Goal: Task Accomplishment & Management: Use online tool/utility

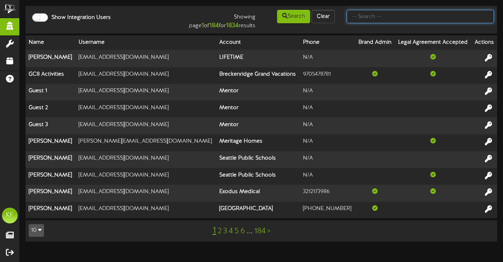
click at [359, 14] on input "text" at bounding box center [421, 16] width 148 height 13
type input "cam banner"
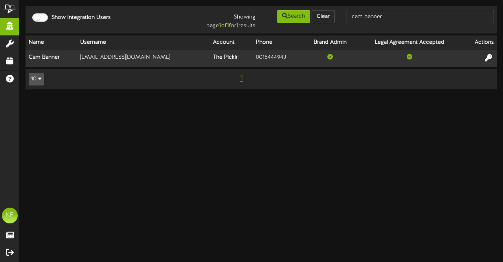
click at [277, 97] on html "ChannelValet Impersonate Misc Tools Audit Records Help KF Kian Fitzpatrick Feat…" at bounding box center [251, 48] width 503 height 97
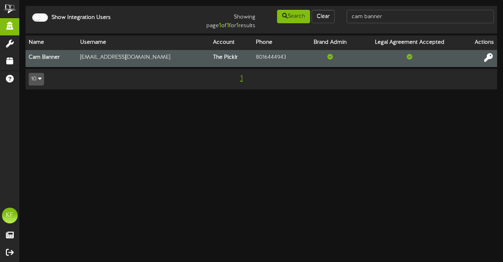
click at [486, 61] on icon at bounding box center [489, 57] width 9 height 9
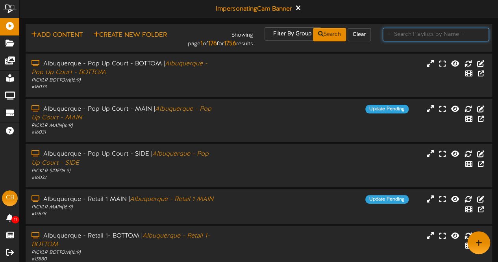
click at [429, 35] on input "text" at bounding box center [435, 34] width 106 height 13
type input "cumming"
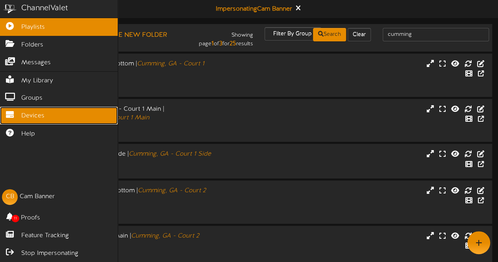
click at [7, 111] on icon at bounding box center [10, 114] width 20 height 6
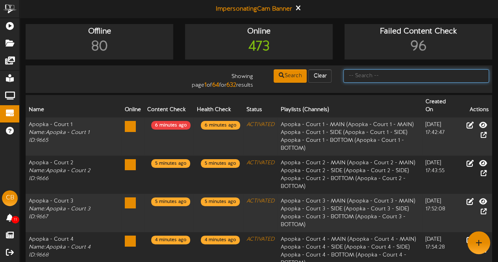
click at [359, 78] on input "text" at bounding box center [416, 75] width 146 height 13
type input "cam banner"
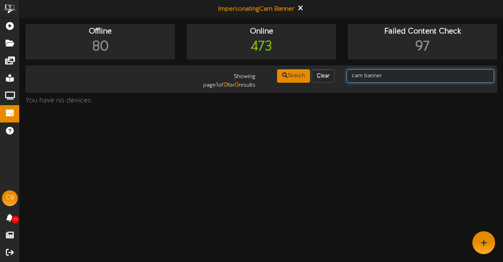
click at [388, 75] on input "cam banner" at bounding box center [421, 75] width 148 height 13
drag, startPoint x: 388, startPoint y: 75, endPoint x: 313, endPoint y: 64, distance: 76.4
click at [313, 64] on div "Offline 80 Online 473 Failed Content Check 97 Showing page 1 of 0 for 0 results…" at bounding box center [262, 66] width 484 height 85
type input "cumming"
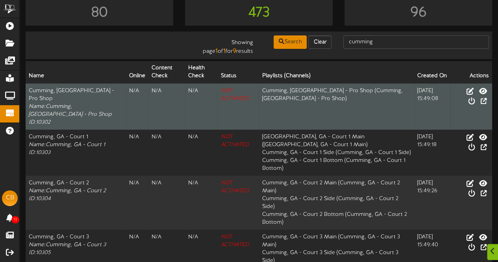
scroll to position [34, 0]
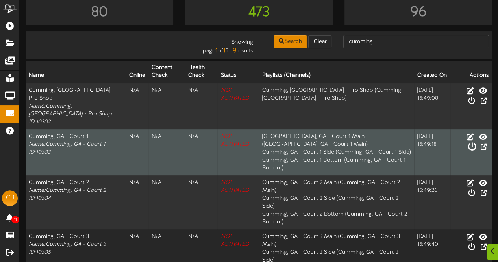
click at [476, 142] on icon at bounding box center [471, 146] width 9 height 9
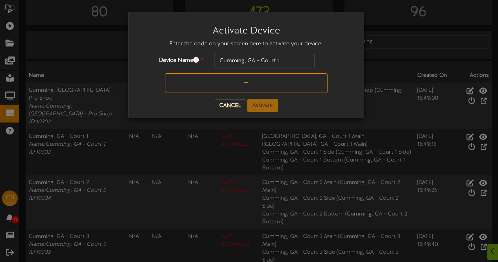
click at [246, 85] on input "text" at bounding box center [246, 83] width 162 height 20
type input "EQVEGE"
click at [257, 103] on button "Activate" at bounding box center [262, 105] width 31 height 13
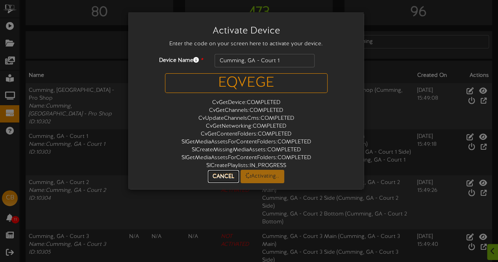
click at [231, 173] on button "Cancel" at bounding box center [223, 176] width 31 height 13
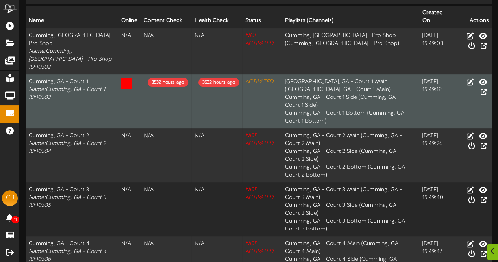
scroll to position [89, 0]
click at [465, 77] on icon at bounding box center [469, 81] width 9 height 9
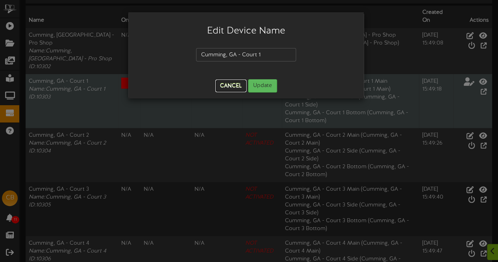
click at [224, 84] on button "Cancel" at bounding box center [230, 85] width 31 height 13
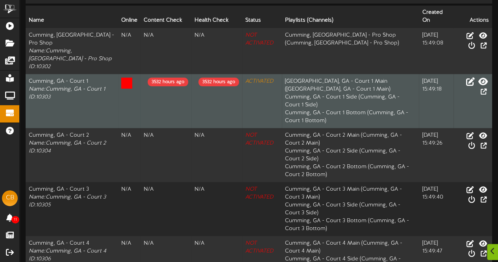
click at [478, 77] on icon at bounding box center [482, 81] width 9 height 9
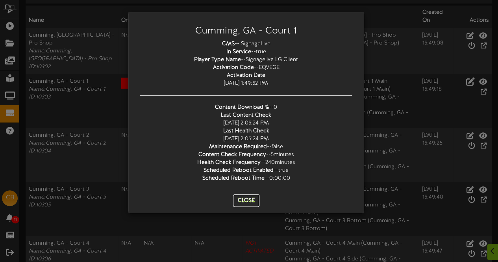
click at [248, 199] on button "Close" at bounding box center [246, 200] width 26 height 13
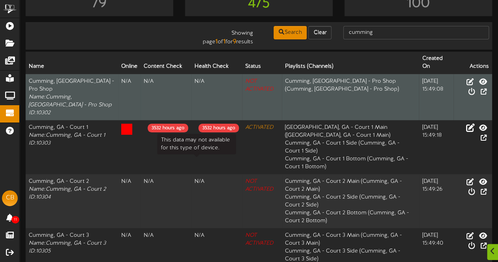
scroll to position [109, 0]
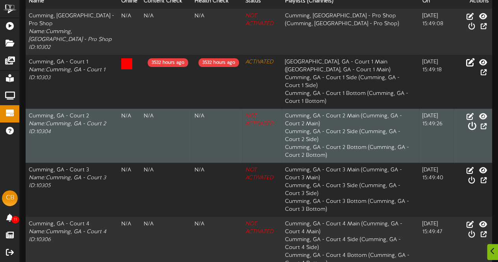
click at [476, 122] on icon at bounding box center [471, 126] width 9 height 9
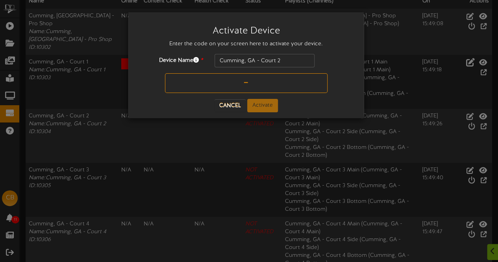
click at [254, 81] on input "text" at bounding box center [246, 83] width 162 height 20
click at [236, 79] on input "A#DNVC" at bounding box center [246, 83] width 162 height 20
type input "A3DNVC"
click at [263, 105] on button "Activate" at bounding box center [262, 105] width 31 height 13
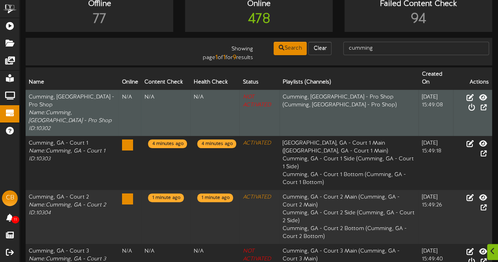
scroll to position [27, 0]
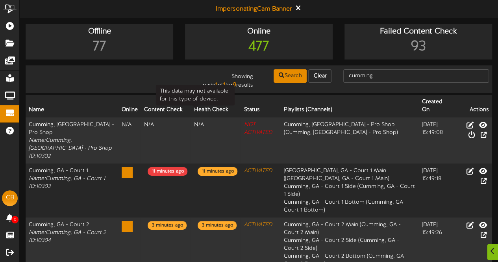
scroll to position [22, 0]
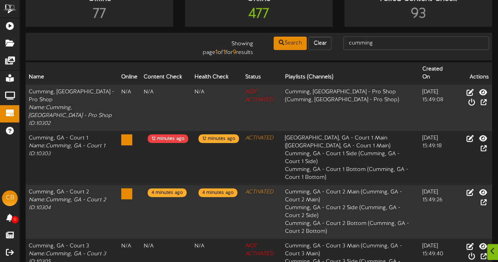
scroll to position [33, 0]
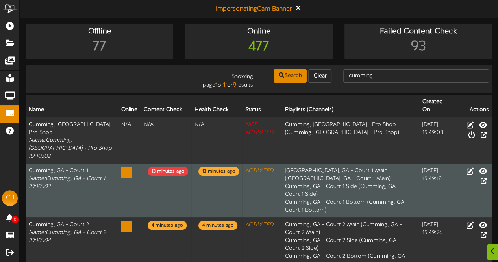
scroll to position [17, 0]
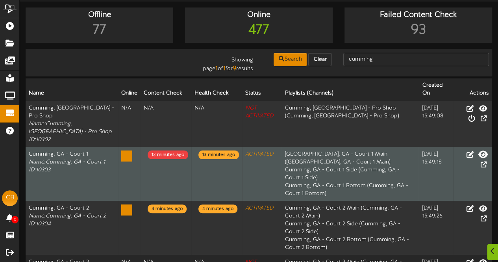
click at [478, 149] on icon at bounding box center [482, 153] width 9 height 9
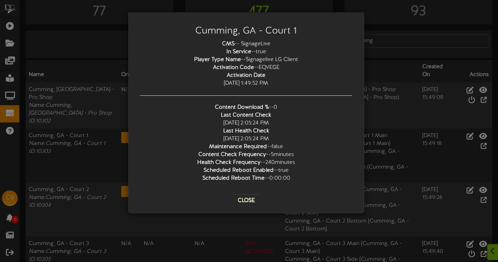
scroll to position [35, 0]
click at [249, 200] on button "Close" at bounding box center [246, 200] width 26 height 13
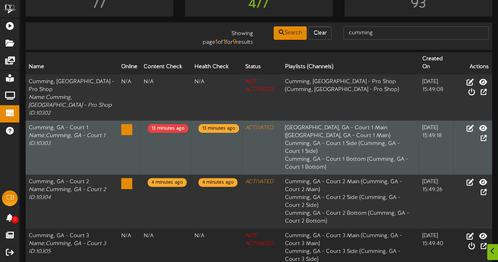
scroll to position [43, 0]
click at [242, 120] on td "ACTIVATED" at bounding box center [262, 147] width 40 height 54
click at [465, 123] on icon at bounding box center [469, 127] width 9 height 9
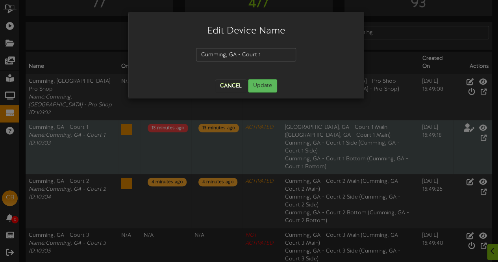
click at [236, 95] on div "Edit Device Name Cumming, GA - Court 1 Cancel Update" at bounding box center [245, 55] width 235 height 86
click at [233, 91] on button "Cancel" at bounding box center [230, 85] width 31 height 13
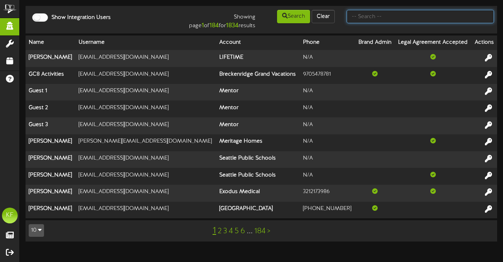
click at [430, 19] on input "text" at bounding box center [421, 16] width 148 height 13
drag, startPoint x: 430, startPoint y: 19, endPoint x: 402, endPoint y: 36, distance: 32.7
click at [402, 36] on div "Show Integration Users Showing page 1 of 184 for 1834 results Search Clear Name…" at bounding box center [262, 127] width 484 height 243
type input "cam banner"
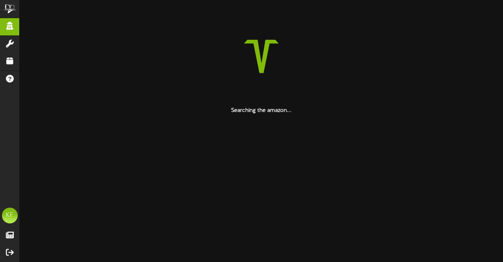
click at [170, 114] on html "ChannelValet Impersonate Misc Tools Audit Records Help KF Kian Fitzpatrick Feat…" at bounding box center [251, 57] width 503 height 114
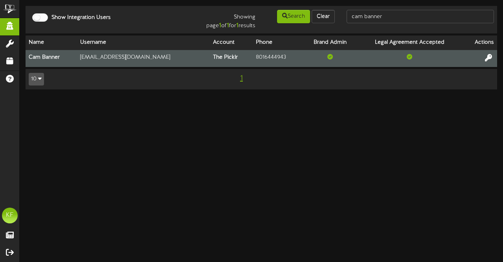
click at [46, 58] on th "Cam Banner" at bounding box center [52, 58] width 52 height 17
click at [490, 55] on icon at bounding box center [489, 57] width 9 height 9
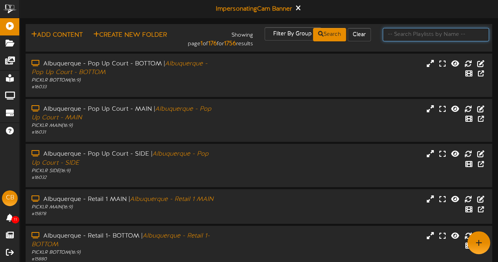
click at [402, 37] on input "text" at bounding box center [435, 34] width 106 height 13
type input "cumming"
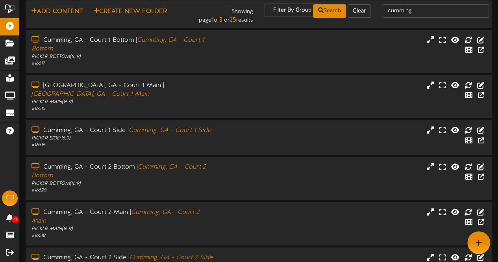
scroll to position [24, 0]
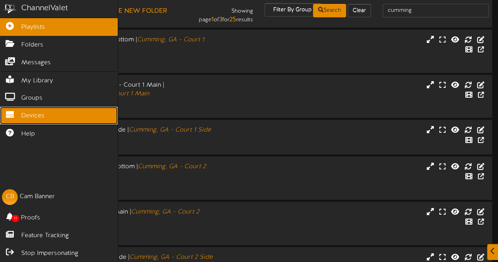
click at [9, 114] on icon at bounding box center [10, 114] width 20 height 6
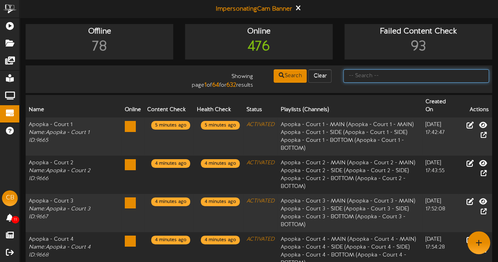
click at [386, 78] on input "text" at bounding box center [416, 75] width 146 height 13
type input "cumming"
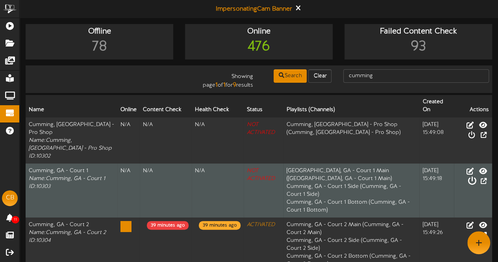
click at [476, 176] on icon at bounding box center [471, 180] width 9 height 9
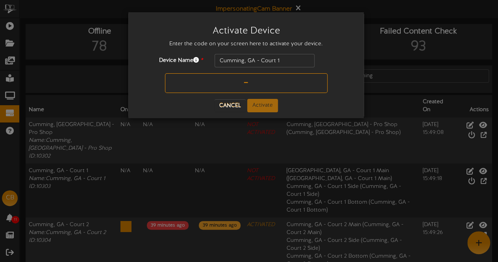
click at [258, 92] on input "text" at bounding box center [246, 83] width 162 height 20
type input "8P0KBX"
click at [256, 101] on button "Activate" at bounding box center [262, 105] width 31 height 13
